Goal: Transaction & Acquisition: Purchase product/service

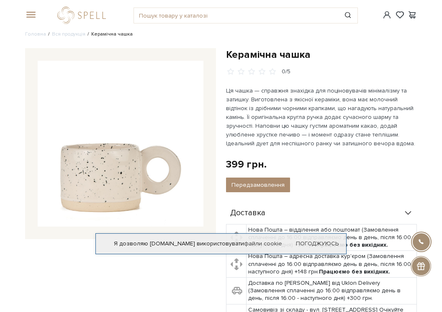
click at [276, 26] on div "#подарунок #печиво #Колекція до Дня Народження" at bounding box center [221, 15] width 402 height 31
click at [33, 13] on span at bounding box center [29, 15] width 8 height 8
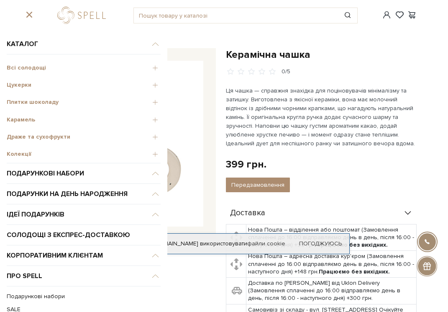
click at [152, 153] on span "Колекції" at bounding box center [84, 154] width 154 height 8
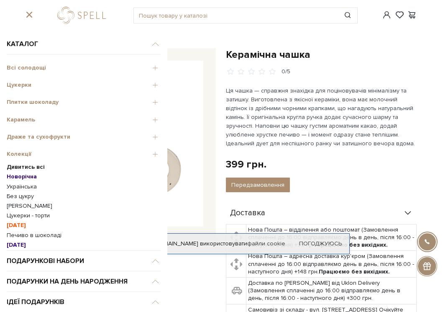
click at [24, 176] on b "Новорічна" at bounding box center [22, 176] width 30 height 7
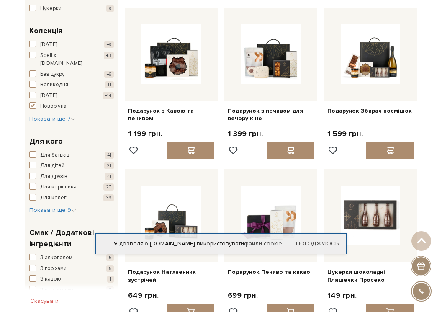
scroll to position [335, 0]
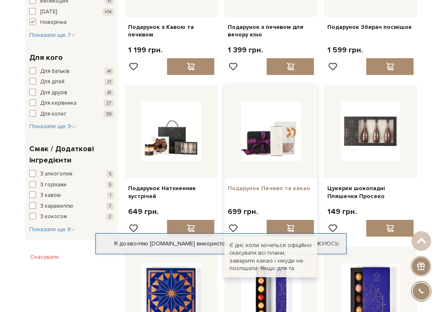
click at [260, 188] on link "Подарунок Печиво та какао" at bounding box center [271, 189] width 86 height 8
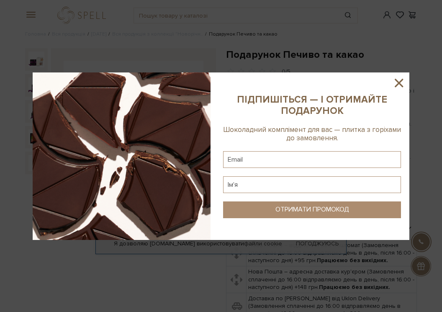
click at [395, 87] on icon at bounding box center [399, 83] width 14 height 14
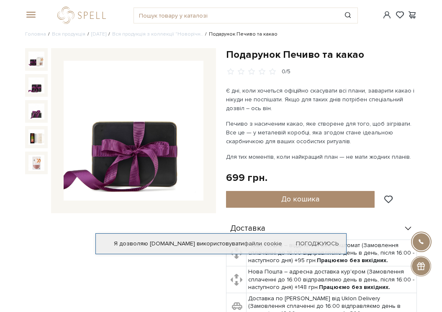
click at [36, 87] on img at bounding box center [36, 85] width 16 height 16
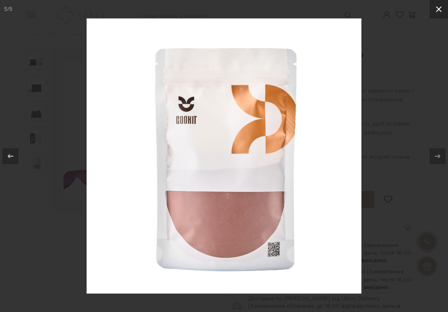
click at [438, 13] on icon at bounding box center [439, 9] width 10 height 10
